Goal: Task Accomplishment & Management: Use online tool/utility

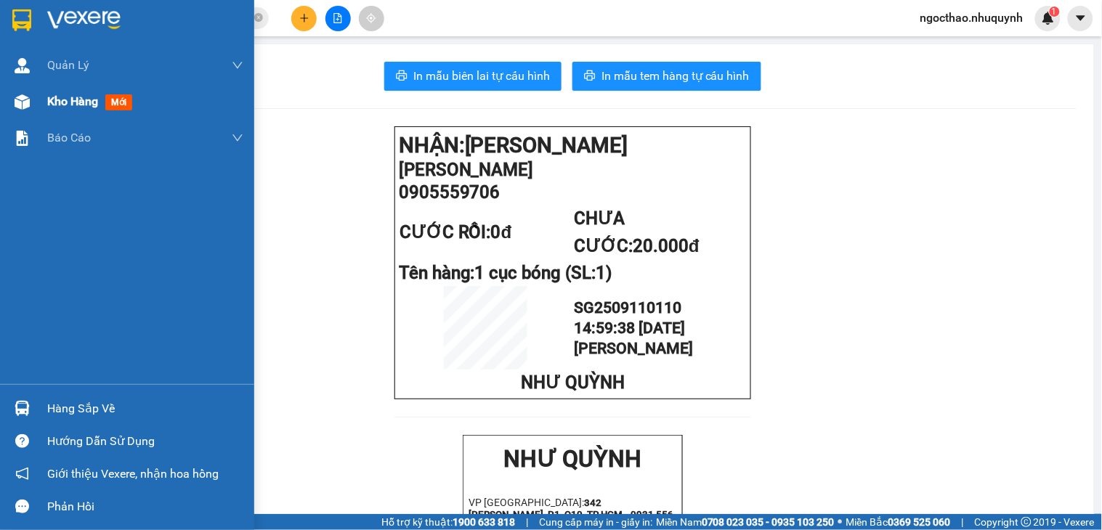
click at [132, 85] on div "Kho hàng mới" at bounding box center [145, 102] width 196 height 36
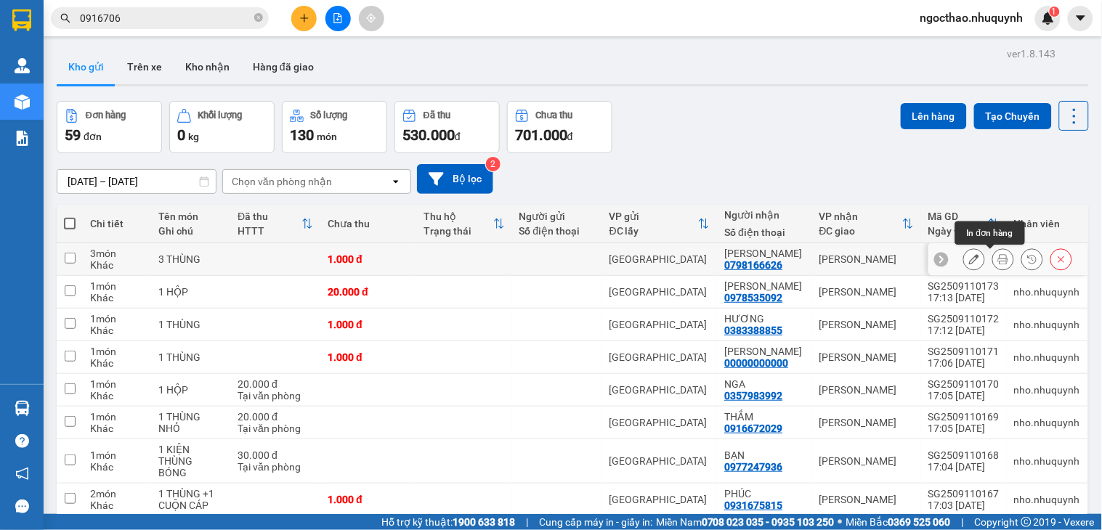
click at [998, 254] on icon at bounding box center [1003, 259] width 10 height 10
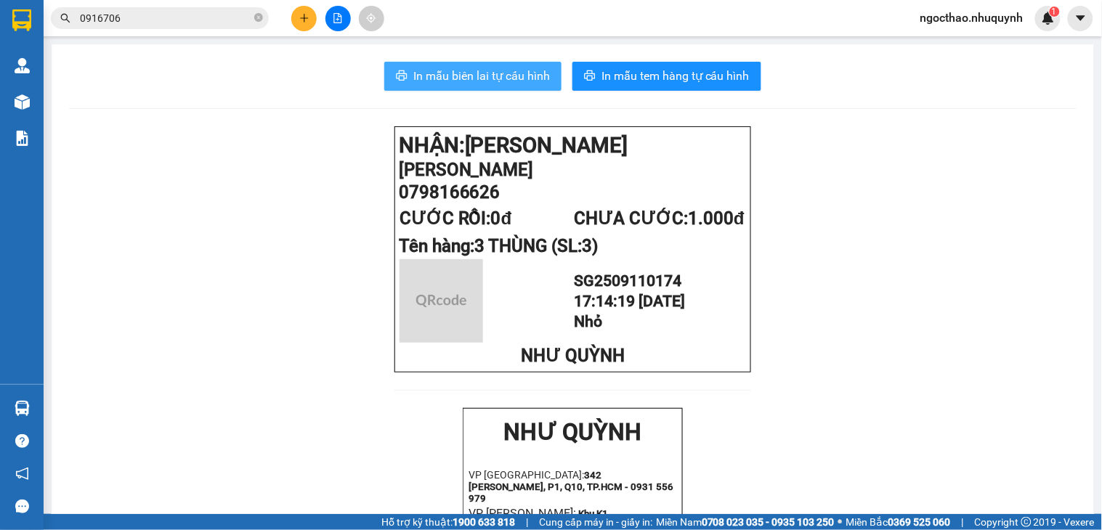
click at [514, 77] on span "In mẫu biên lai tự cấu hình" at bounding box center [481, 76] width 137 height 18
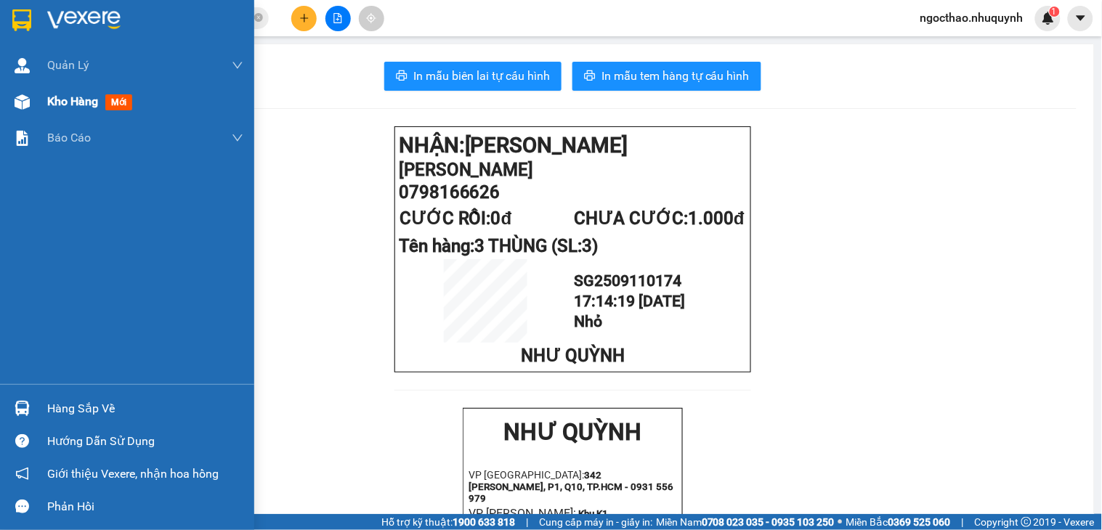
click at [32, 110] on div at bounding box center [21, 101] width 25 height 25
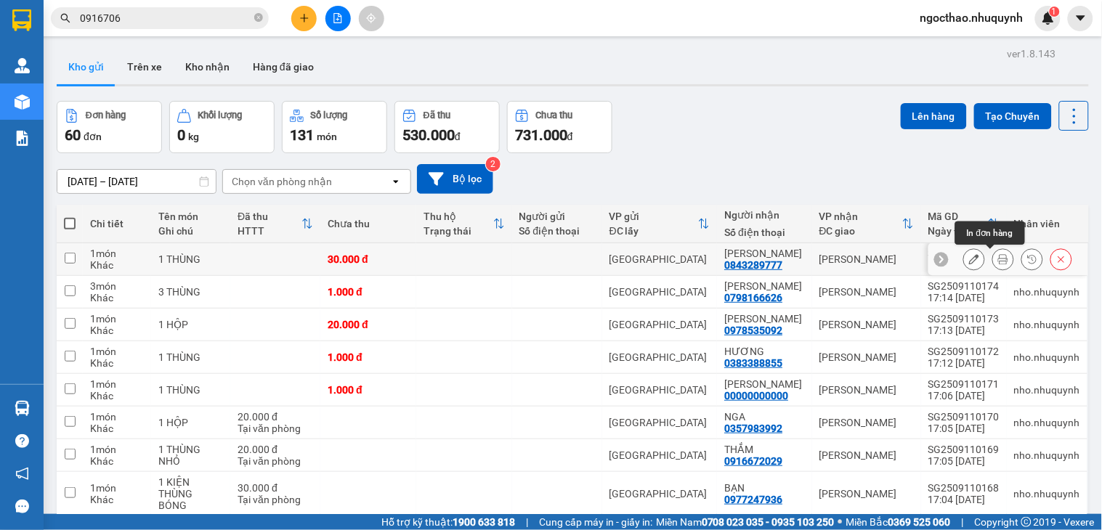
click at [998, 260] on icon at bounding box center [1003, 259] width 10 height 10
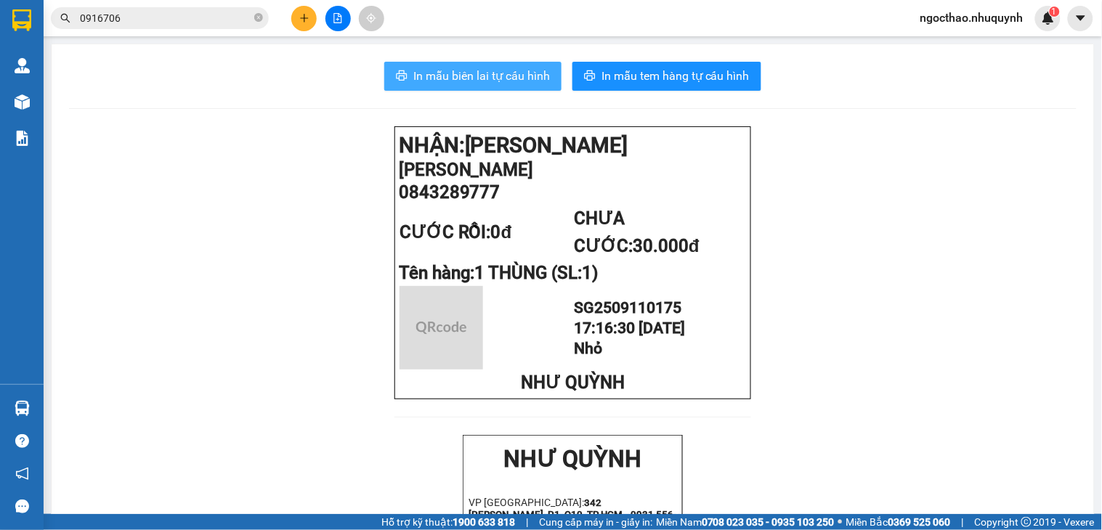
click at [453, 78] on span "In mẫu biên lai tự cấu hình" at bounding box center [481, 76] width 137 height 18
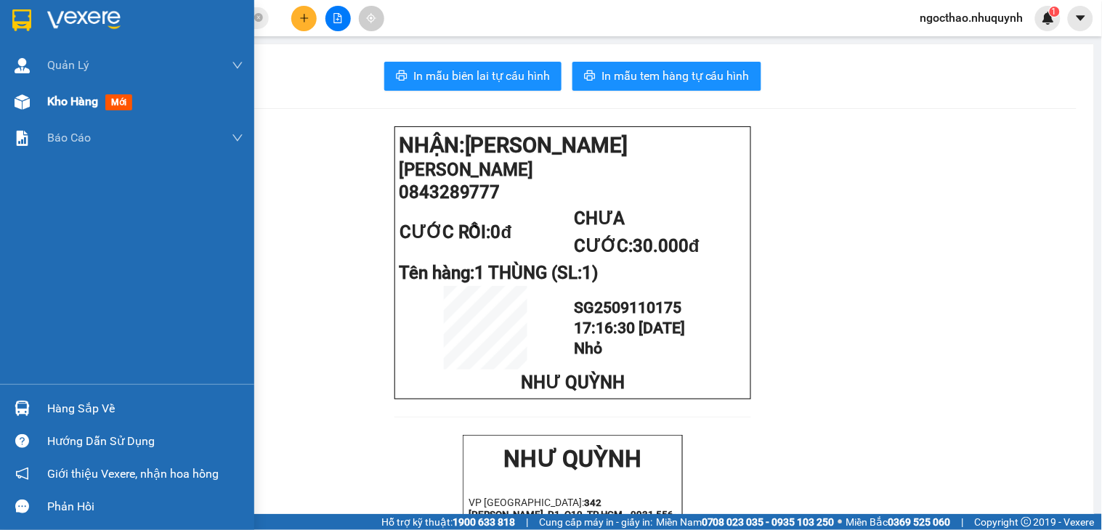
click at [100, 118] on div "Kho hàng mới" at bounding box center [145, 102] width 196 height 36
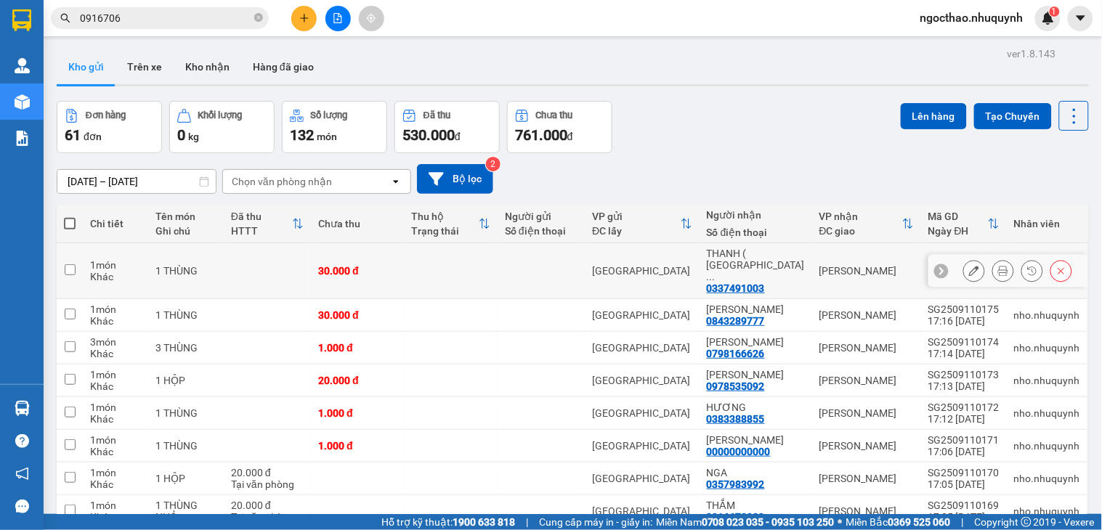
click at [998, 266] on icon at bounding box center [1003, 271] width 10 height 10
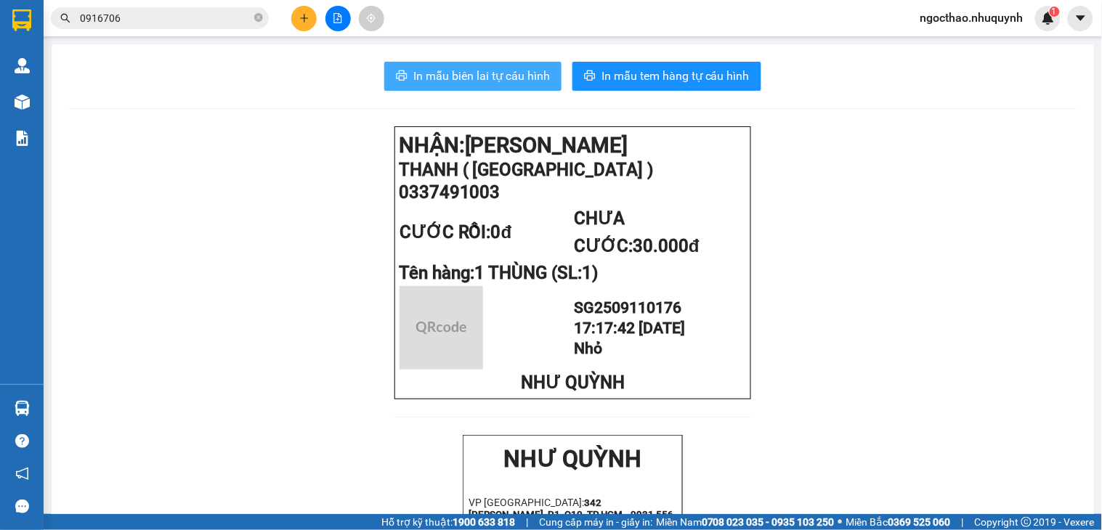
drag, startPoint x: 429, startPoint y: 68, endPoint x: 464, endPoint y: 80, distance: 36.8
click at [429, 68] on span "In mẫu biên lai tự cấu hình" at bounding box center [481, 76] width 137 height 18
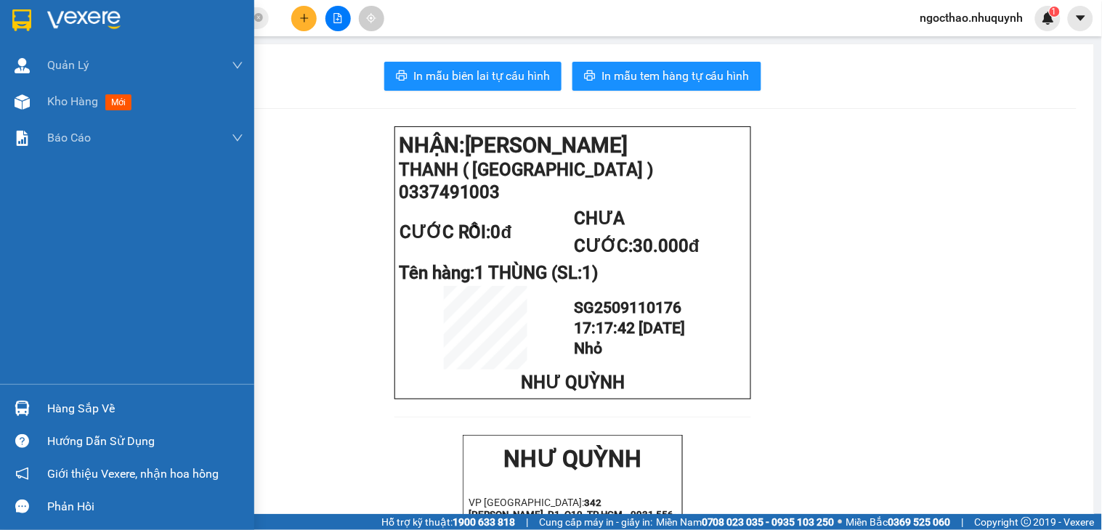
drag, startPoint x: 34, startPoint y: 99, endPoint x: 713, endPoint y: 3, distance: 685.5
click at [35, 99] on div "Kho hàng mới" at bounding box center [127, 102] width 254 height 36
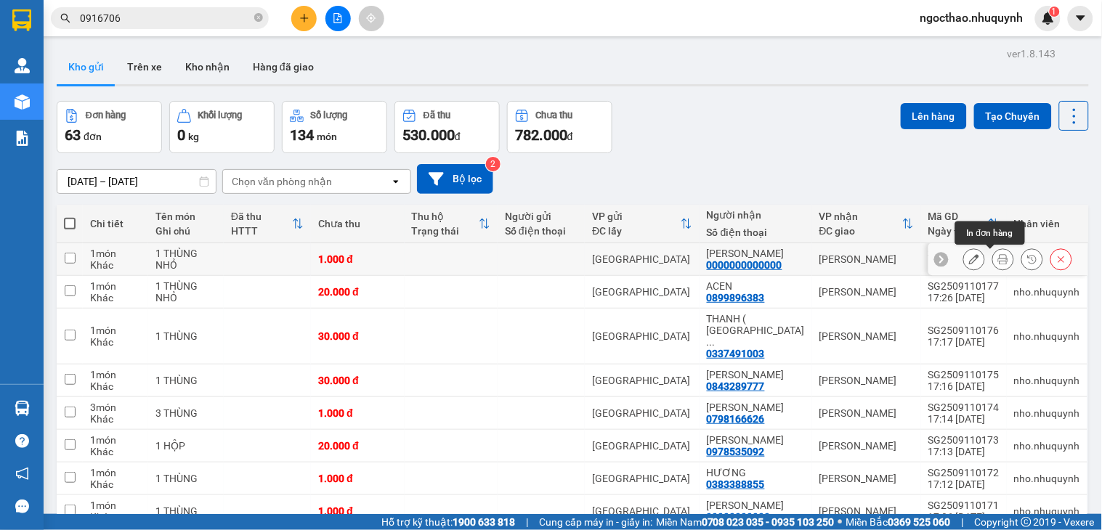
click at [998, 258] on icon at bounding box center [1003, 259] width 10 height 10
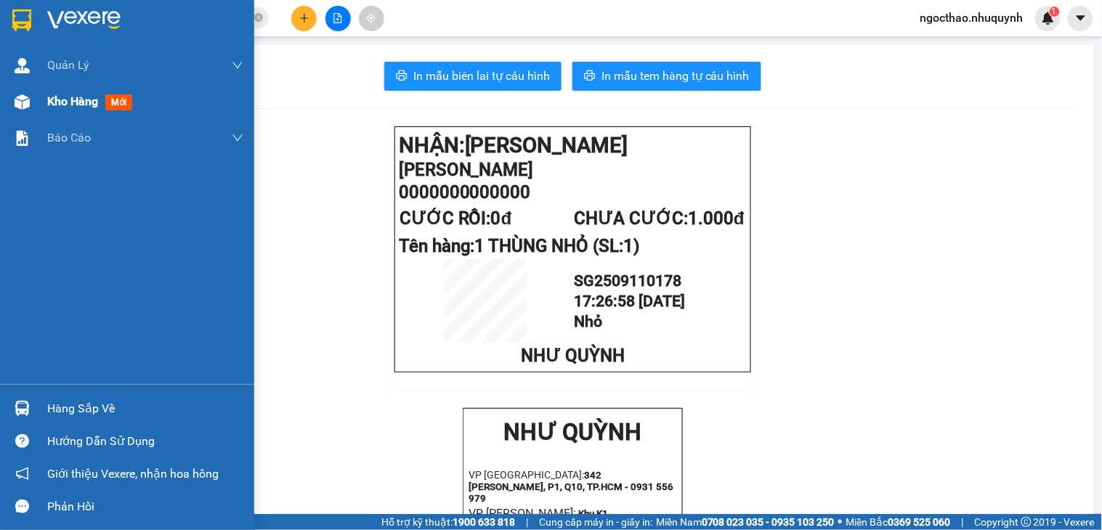
click at [49, 107] on span "Kho hàng" at bounding box center [72, 101] width 51 height 14
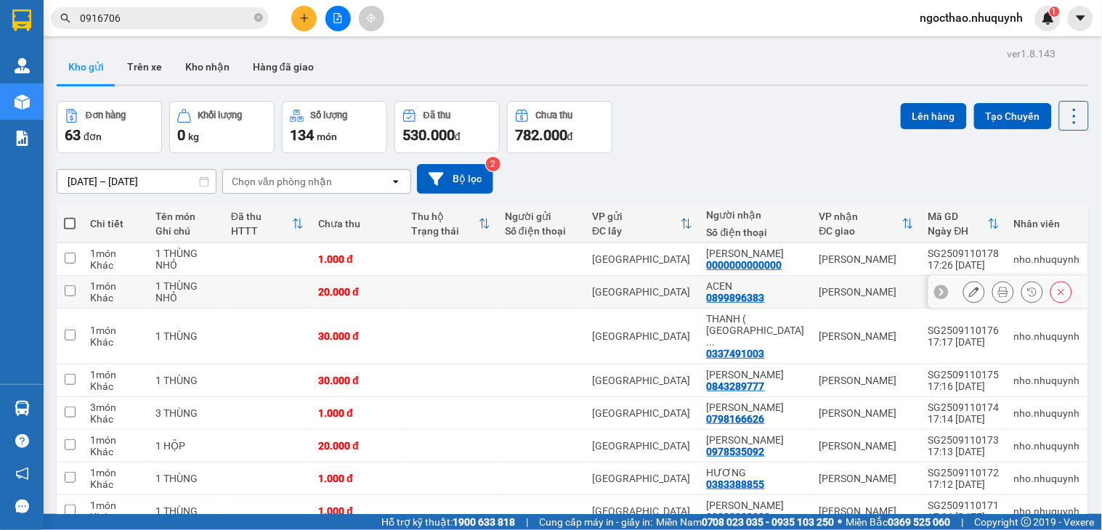
click at [998, 292] on icon at bounding box center [1003, 292] width 10 height 10
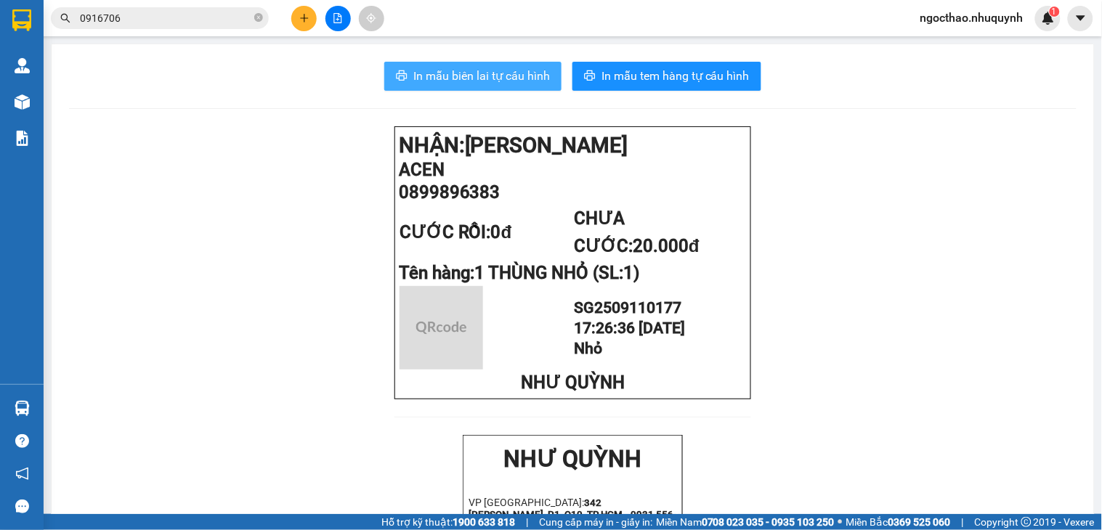
click at [443, 83] on span "In mẫu biên lai tự cấu hình" at bounding box center [481, 76] width 137 height 18
